Goal: Navigation & Orientation: Find specific page/section

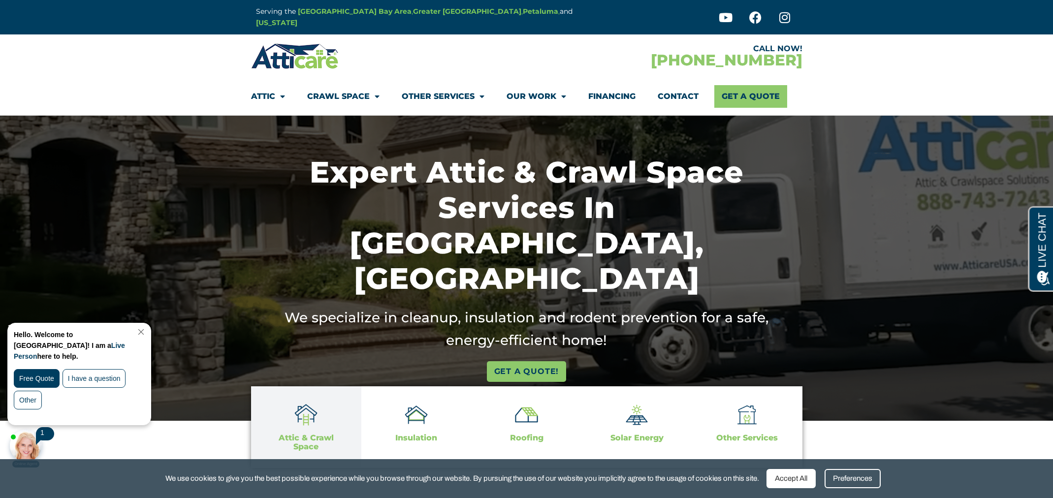
click at [302, 419] on img at bounding box center [305, 415] width 23 height 23
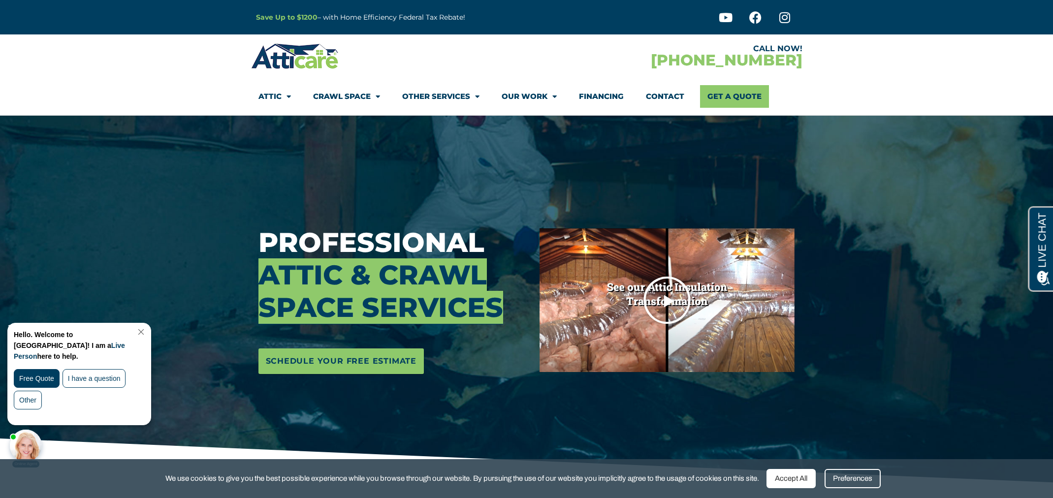
click at [674, 298] on icon "Play Video" at bounding box center [666, 300] width 49 height 49
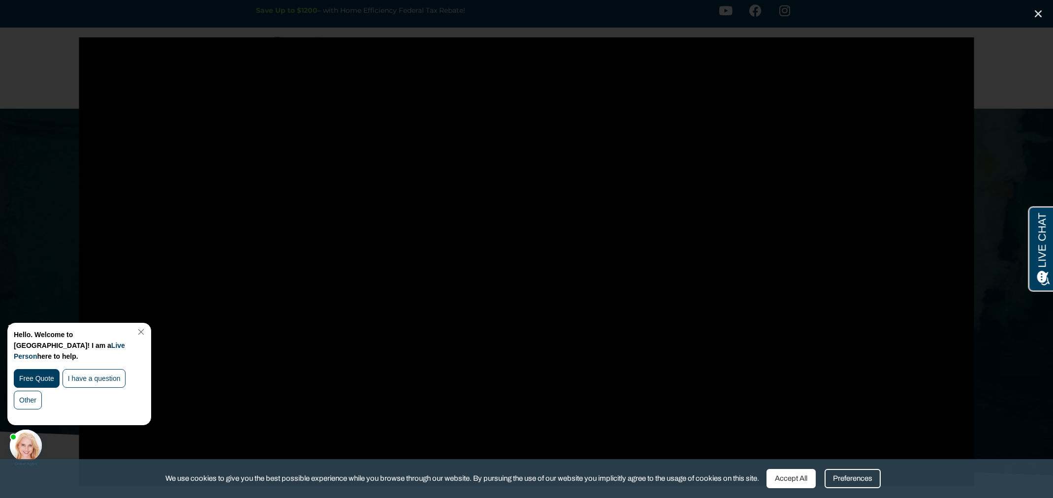
scroll to position [10, 0]
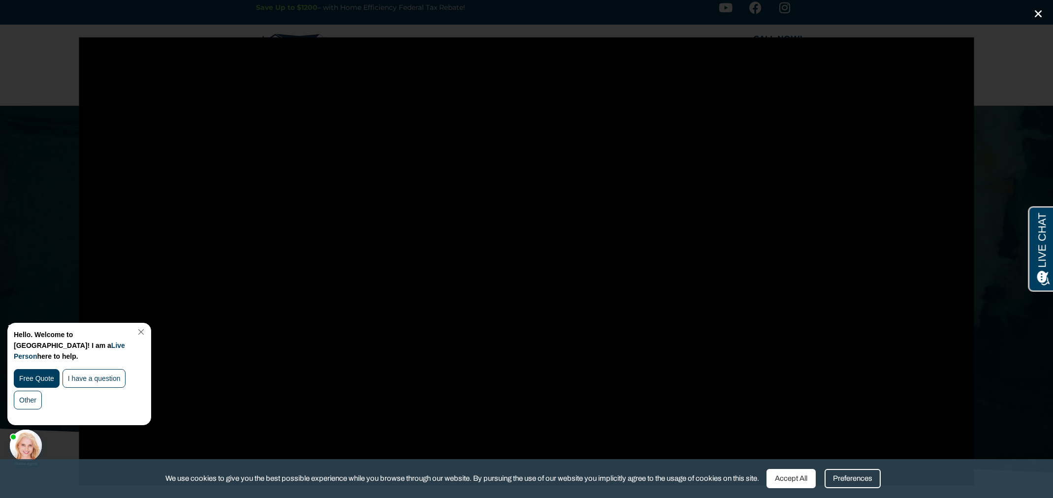
click at [1035, 16] on icon "Close (Esc)" at bounding box center [1038, 14] width 10 height 10
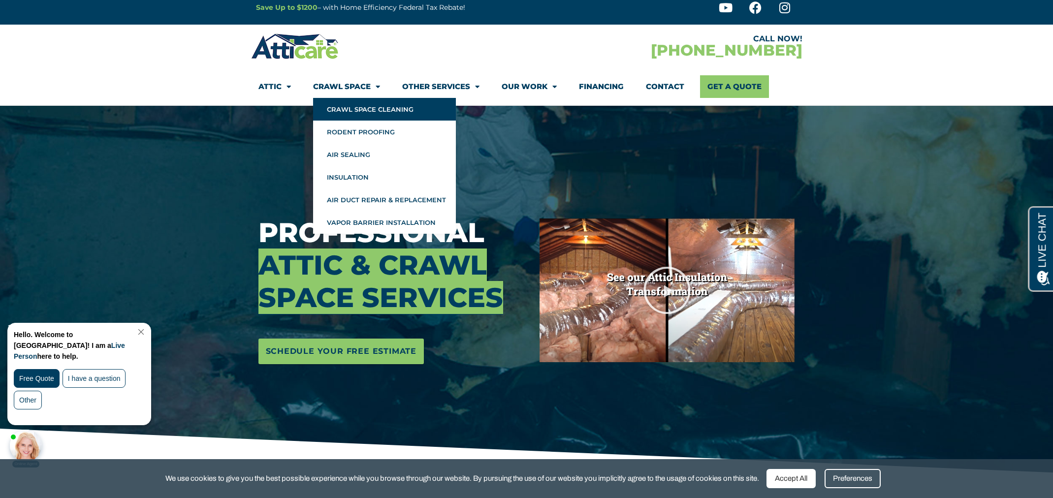
click at [344, 109] on link "Crawl Space Cleaning" at bounding box center [384, 109] width 143 height 23
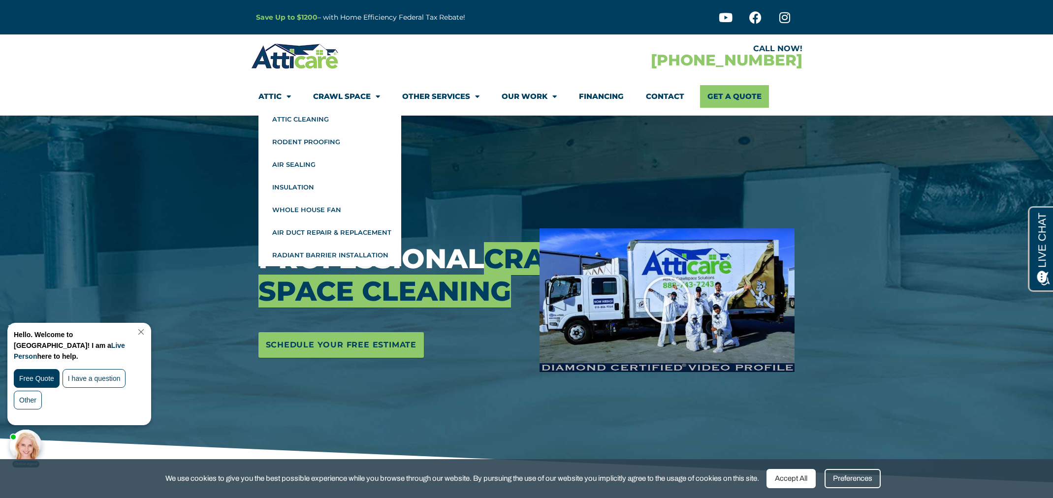
click at [270, 94] on link "Attic" at bounding box center [274, 96] width 32 height 23
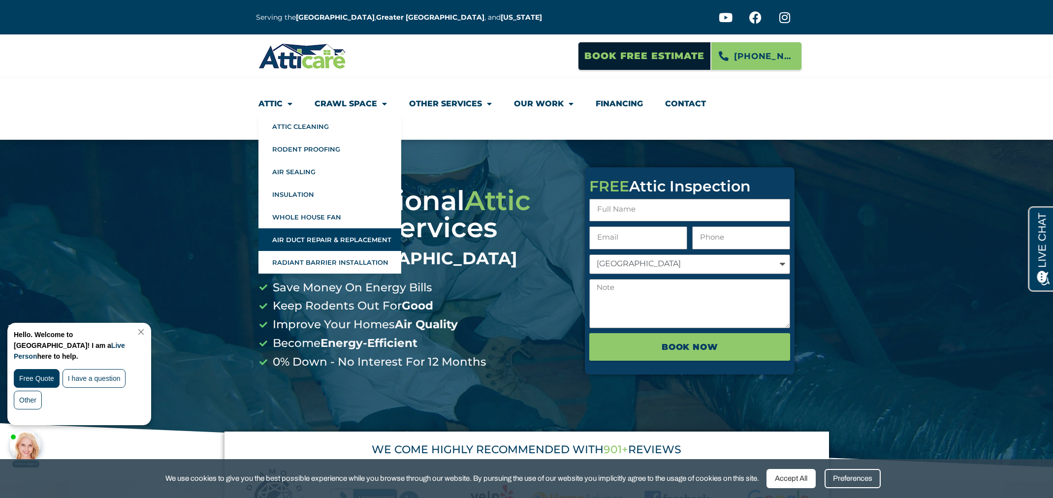
click at [295, 240] on link "Air Duct Repair & Replacement" at bounding box center [329, 239] width 143 height 23
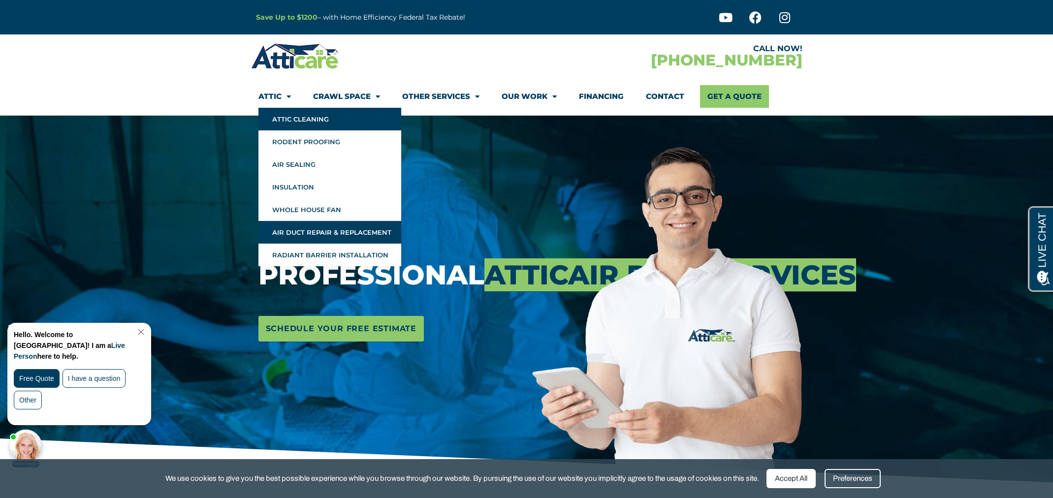
click at [269, 120] on link "Attic Cleaning" at bounding box center [329, 119] width 143 height 23
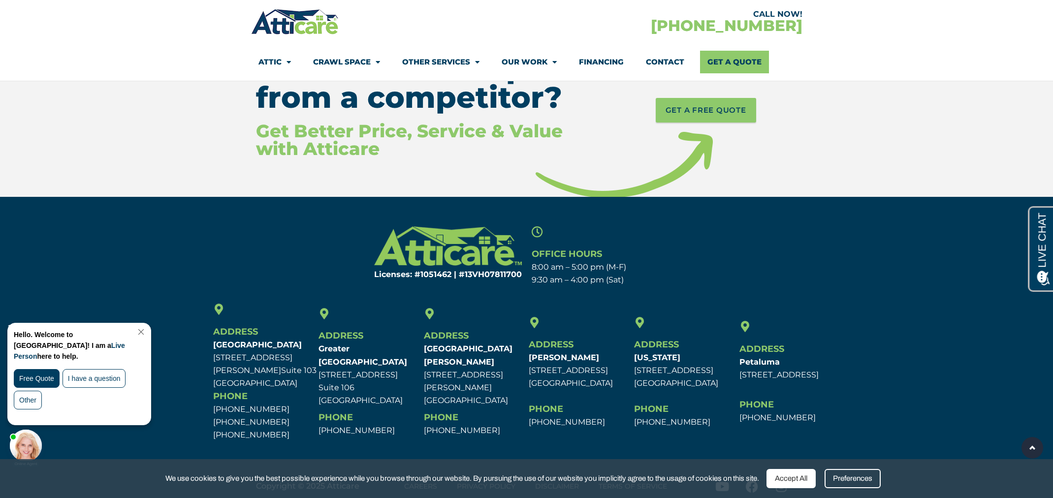
scroll to position [4209, 0]
